Goal: Register for event/course

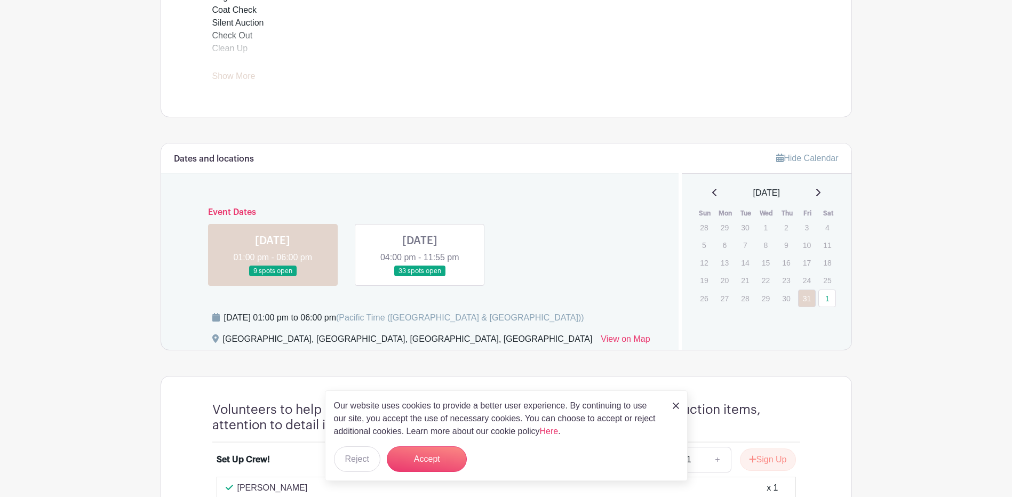
scroll to position [533, 0]
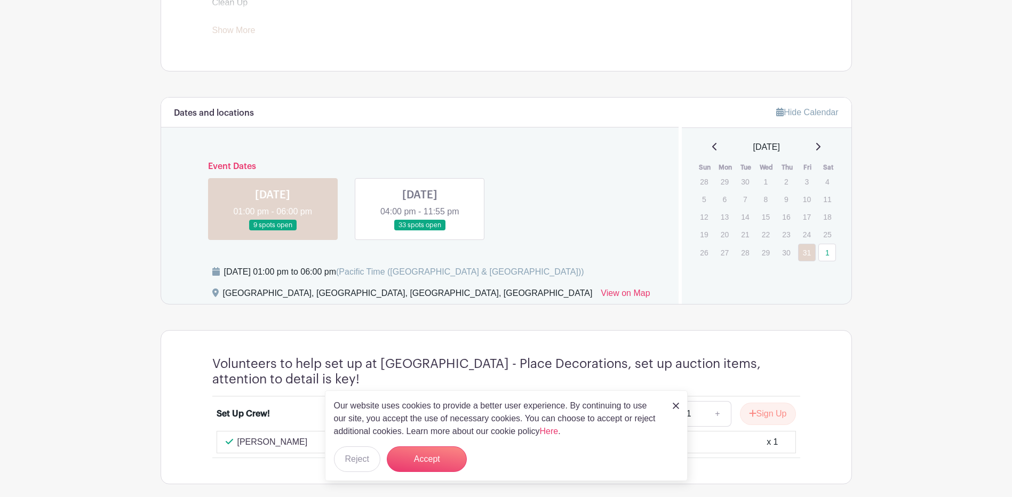
click at [677, 405] on img at bounding box center [676, 406] width 6 height 6
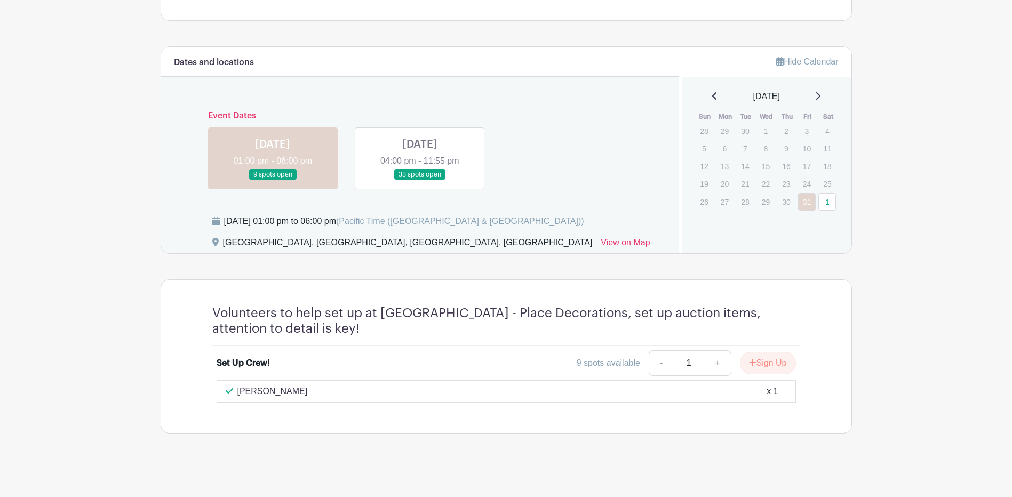
scroll to position [587, 0]
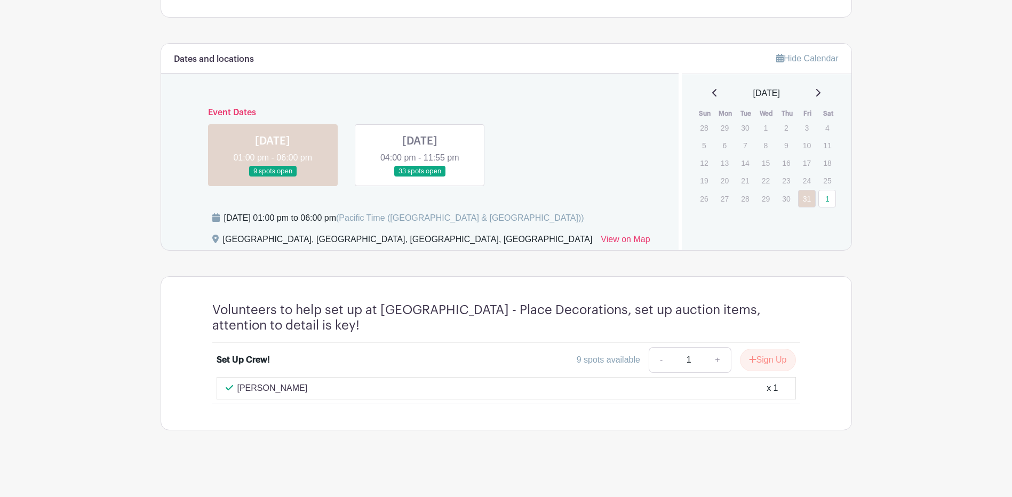
click at [420, 177] on link at bounding box center [420, 177] width 0 height 0
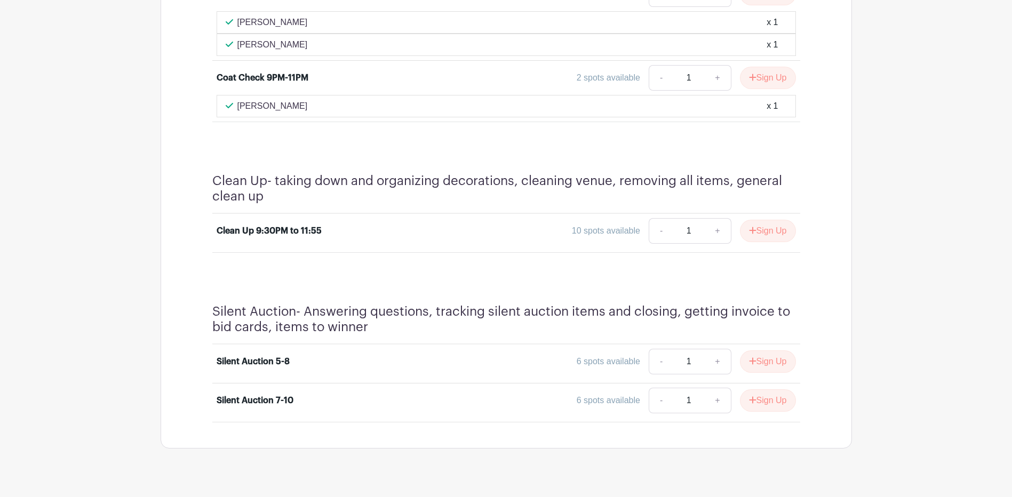
scroll to position [1124, 0]
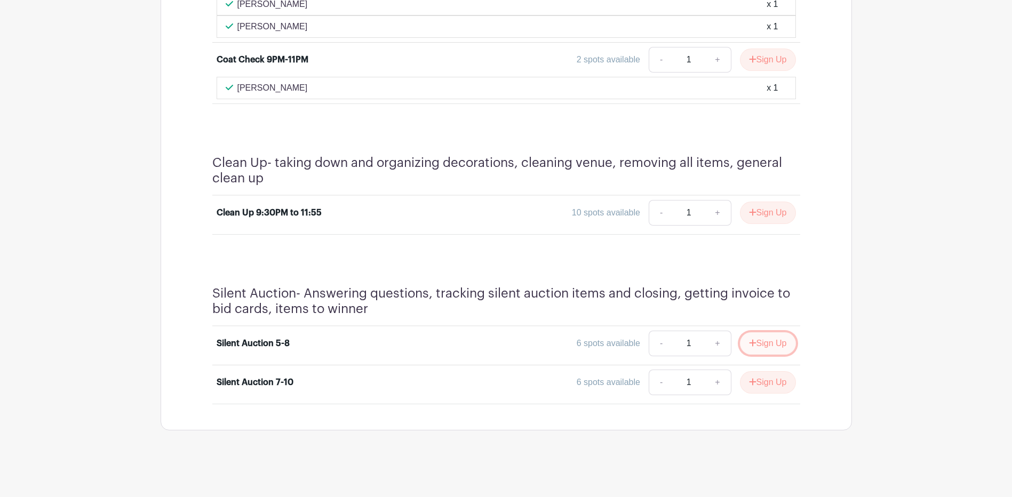
click at [741, 341] on button "Sign Up" at bounding box center [768, 343] width 56 height 22
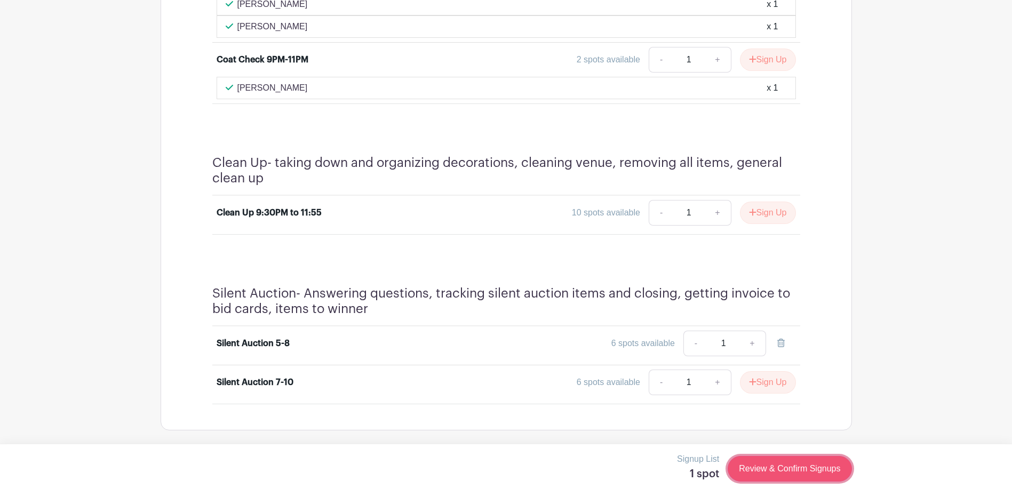
click at [796, 465] on link "Review & Confirm Signups" at bounding box center [789, 469] width 124 height 26
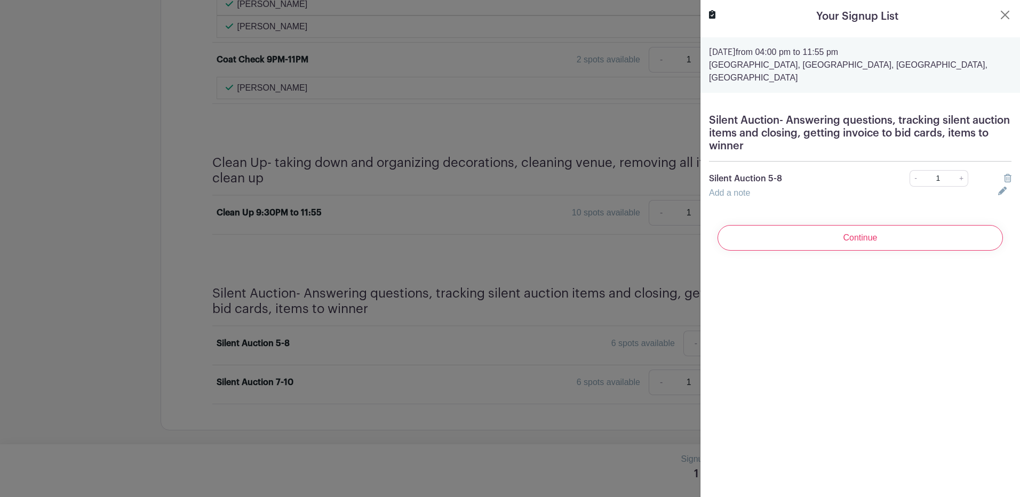
drag, startPoint x: 863, startPoint y: 239, endPoint x: 875, endPoint y: 235, distance: 13.0
click at [864, 239] on input "Continue" at bounding box center [859, 238] width 285 height 26
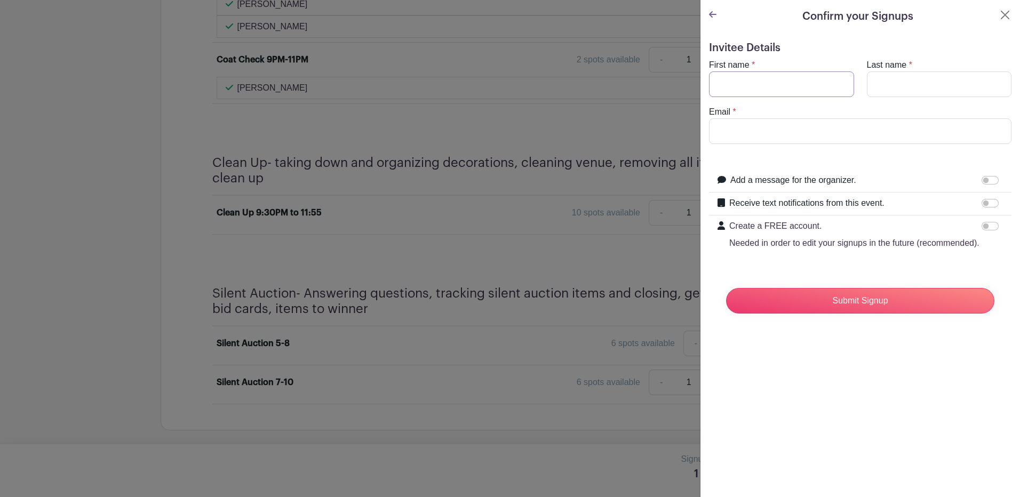
click at [732, 90] on input "First name" at bounding box center [781, 84] width 145 height 26
type input "[PERSON_NAME]"
type input "[EMAIL_ADDRESS][DOMAIN_NAME]"
click at [848, 312] on input "Submit Signup" at bounding box center [860, 301] width 268 height 26
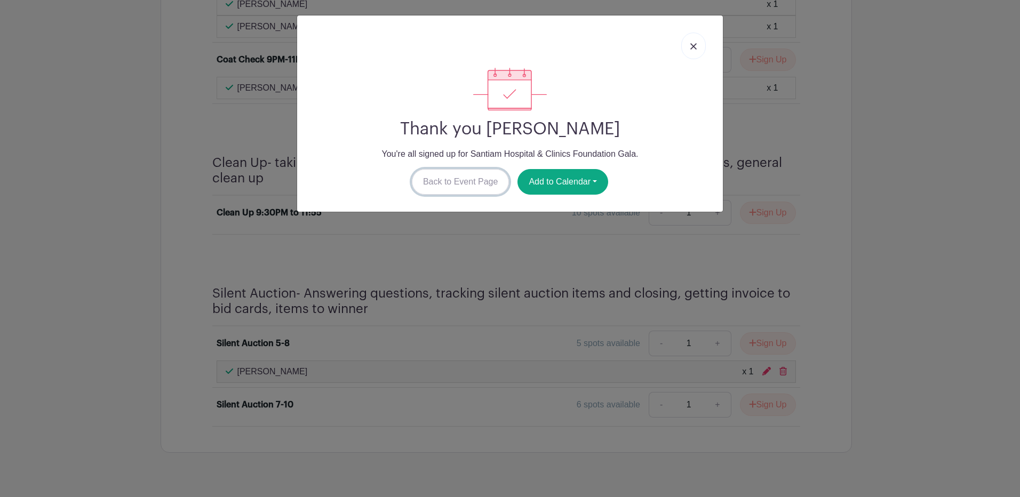
click at [457, 181] on link "Back to Event Page" at bounding box center [461, 182] width 98 height 26
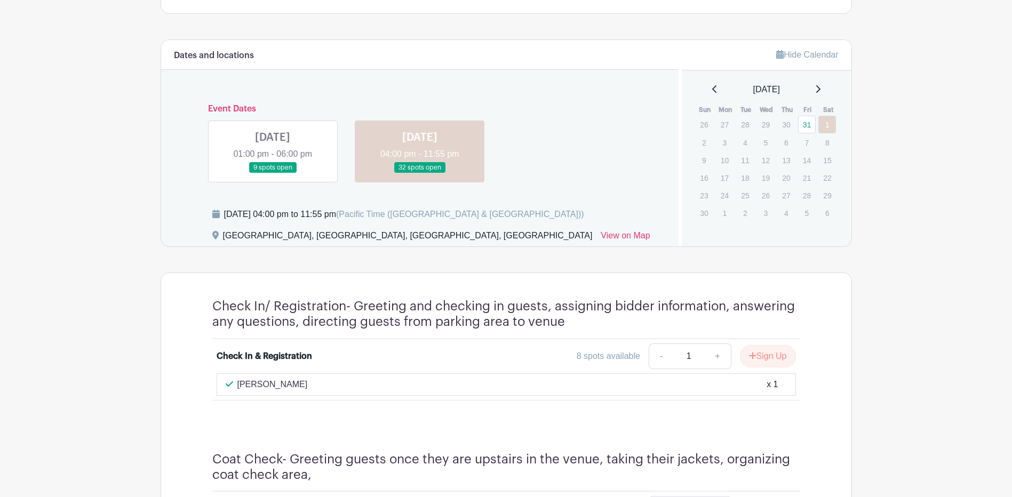
scroll to position [590, 0]
click at [273, 174] on link at bounding box center [273, 174] width 0 height 0
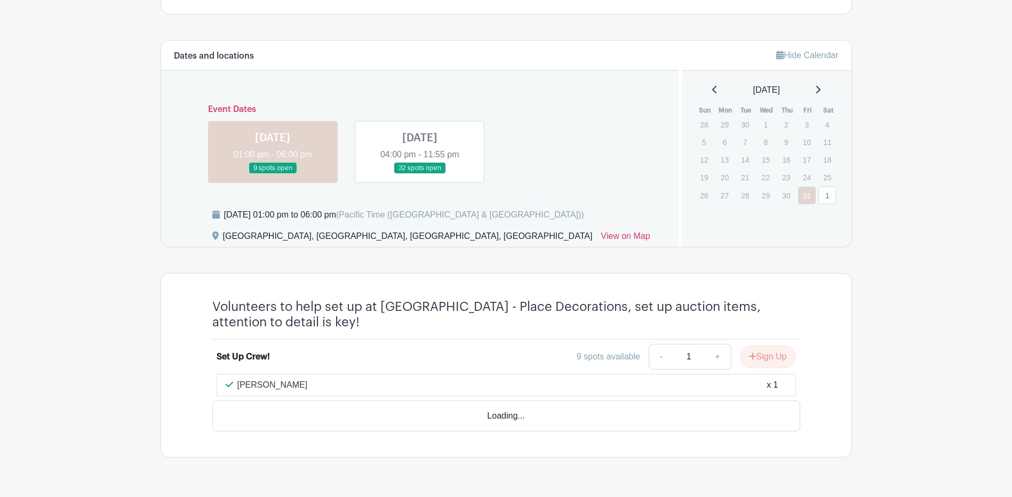
scroll to position [587, 0]
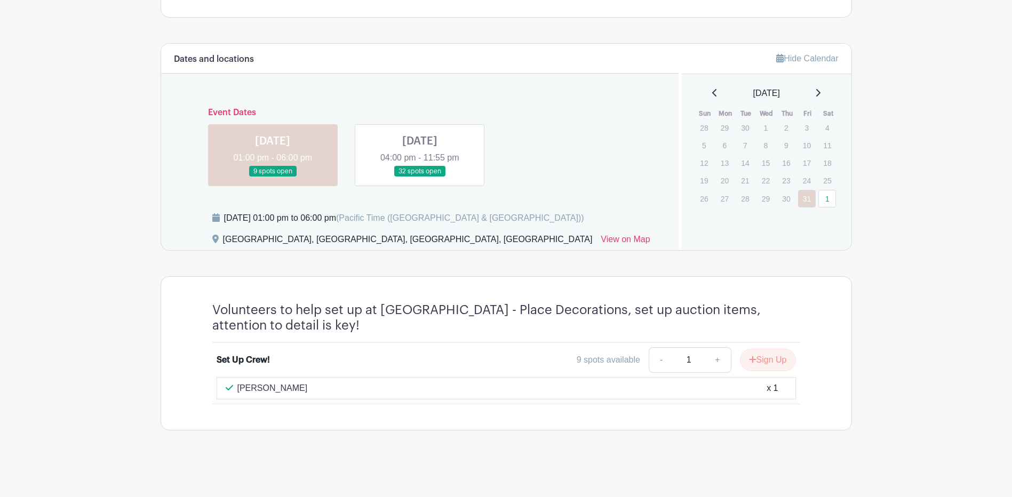
click at [356, 396] on div "[PERSON_NAME] x 1" at bounding box center [506, 388] width 579 height 22
click at [599, 389] on div "[PERSON_NAME] x 1" at bounding box center [506, 388] width 561 height 13
click at [420, 177] on link at bounding box center [420, 177] width 0 height 0
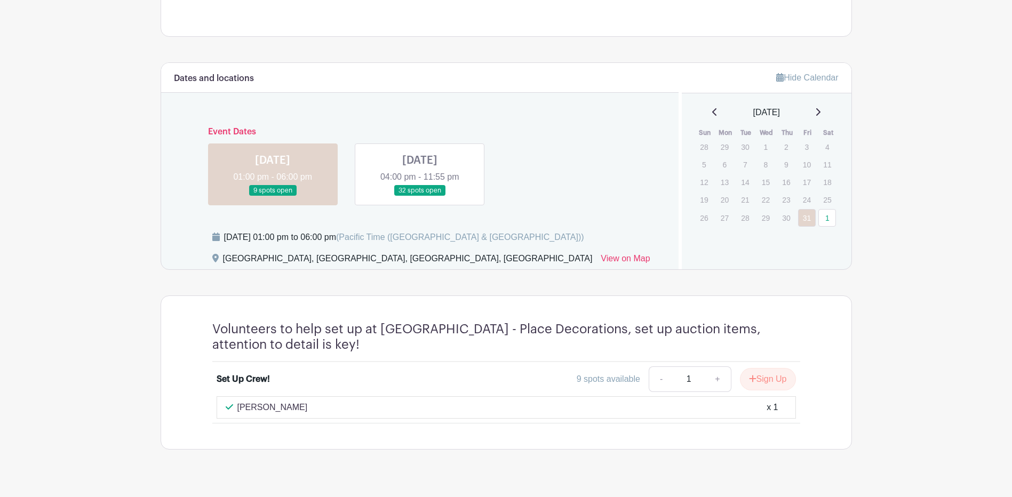
scroll to position [587, 0]
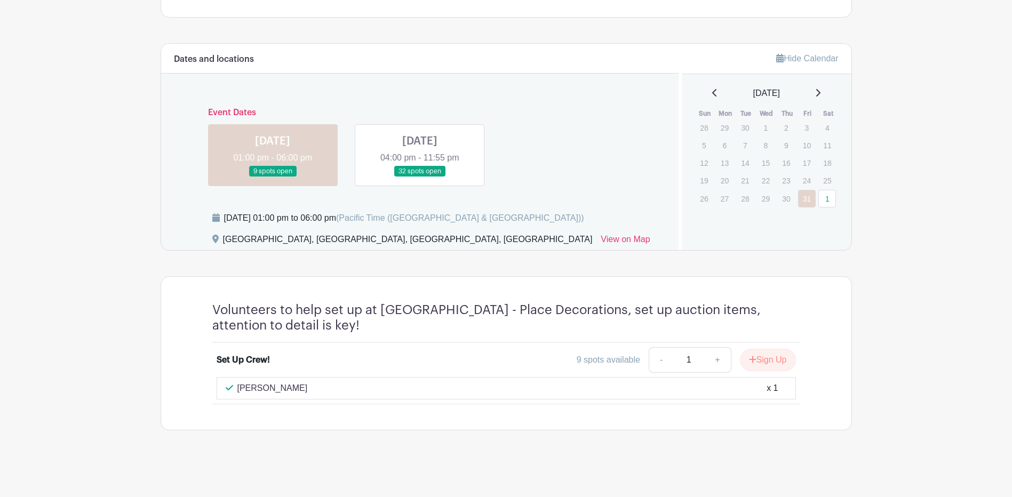
click at [420, 177] on link at bounding box center [420, 177] width 0 height 0
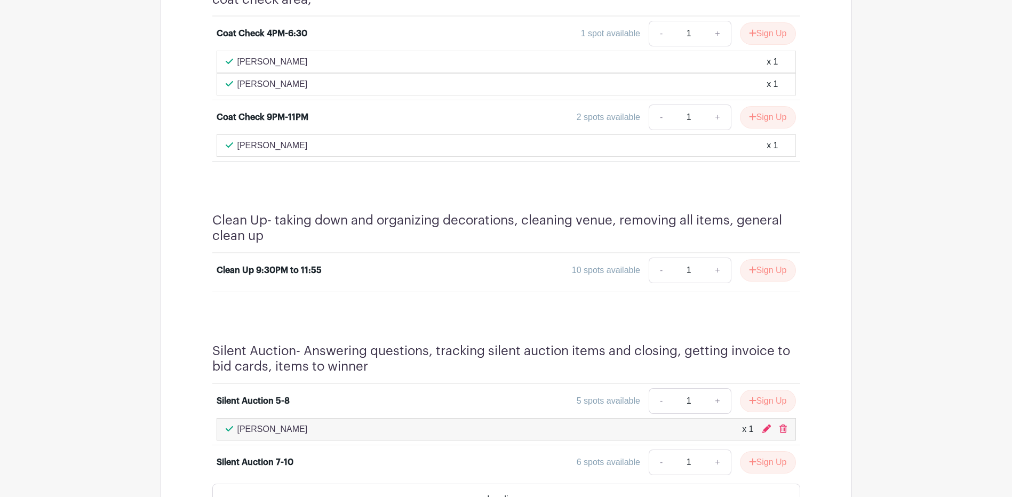
scroll to position [1146, 0]
